Goal: Complete application form

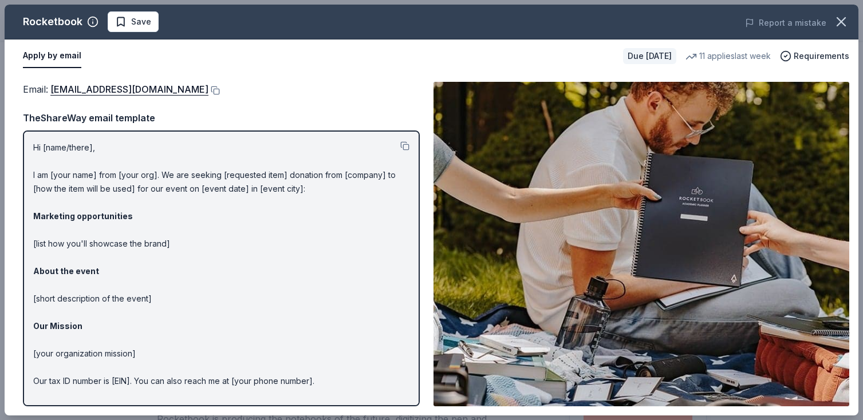
scroll to position [677, 0]
click at [153, 97] on link "communityinvolvement@getrocketbook.com" at bounding box center [129, 89] width 158 height 15
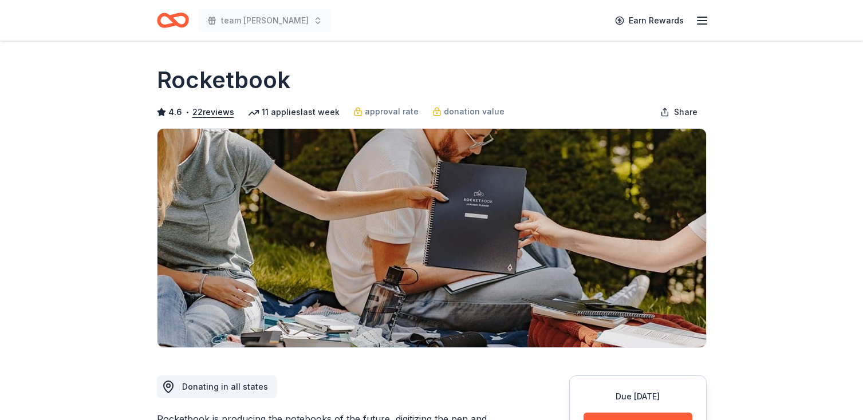
scroll to position [675, 0]
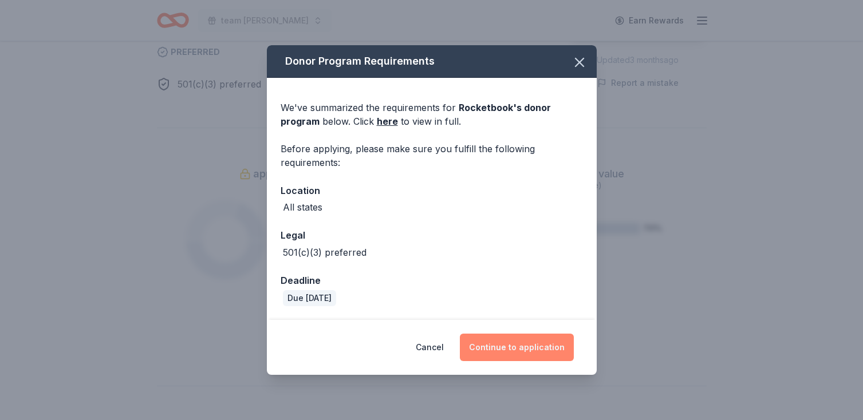
click at [573, 350] on button "Continue to application" at bounding box center [517, 347] width 114 height 27
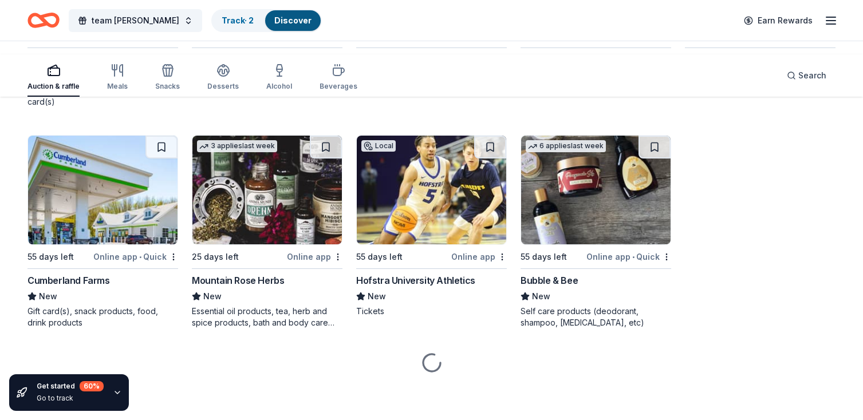
scroll to position [6385, 0]
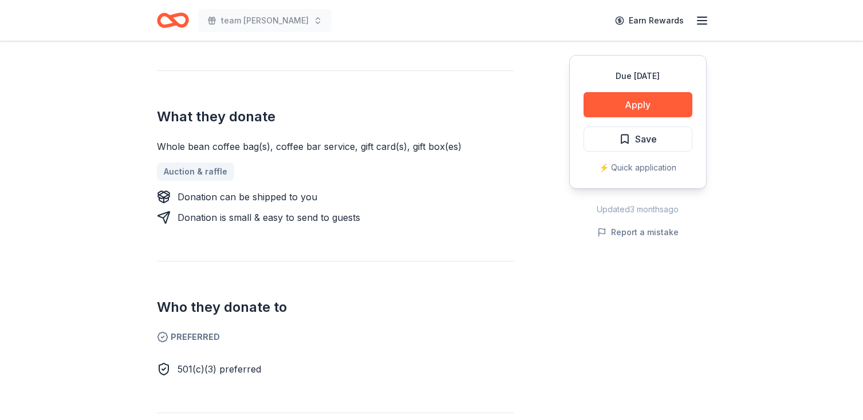
scroll to position [422, 0]
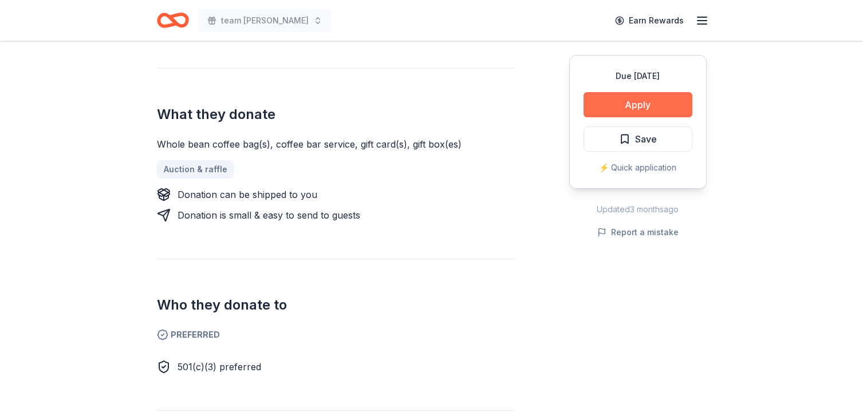
click at [583, 117] on button "Apply" at bounding box center [637, 104] width 109 height 25
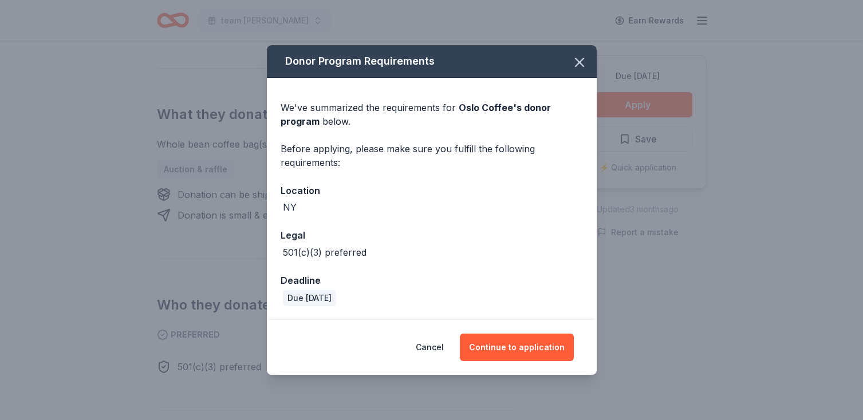
click at [280, 127] on span "Oslo Coffee 's donor program" at bounding box center [415, 114] width 270 height 25
click at [573, 343] on button "Continue to application" at bounding box center [517, 347] width 114 height 27
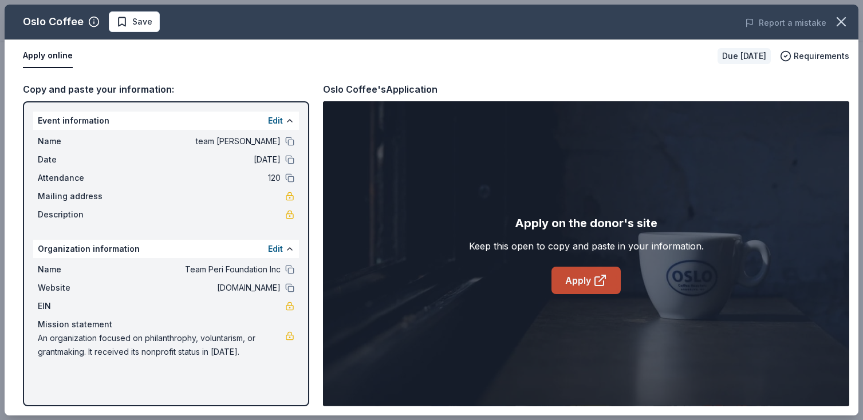
click at [577, 294] on link "Apply" at bounding box center [585, 280] width 69 height 27
